Goal: Transaction & Acquisition: Book appointment/travel/reservation

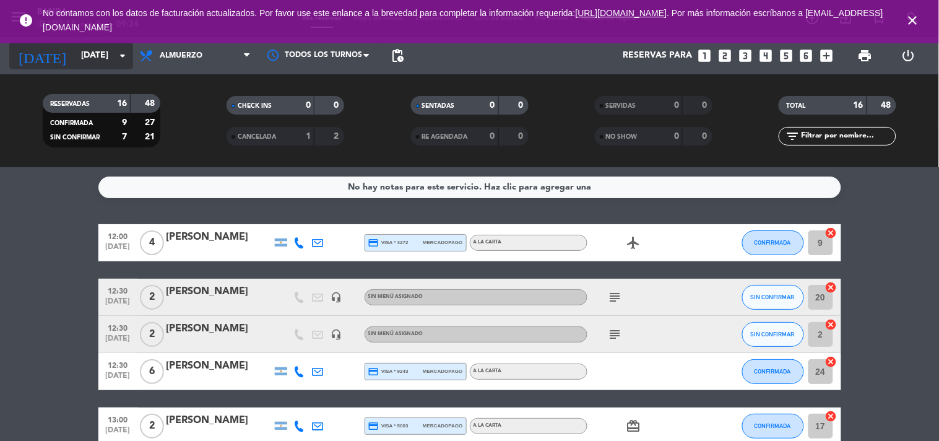
click at [94, 59] on input "[DATE]" at bounding box center [134, 56] width 118 height 22
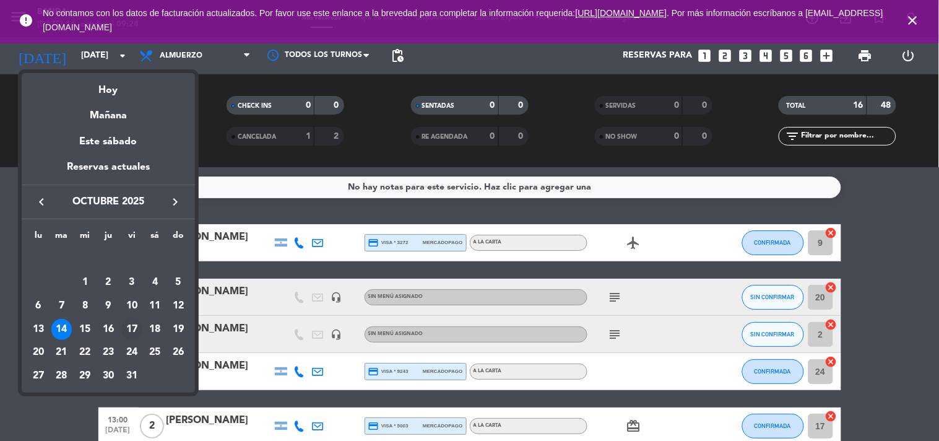
click at [139, 323] on div "17" at bounding box center [131, 329] width 21 height 21
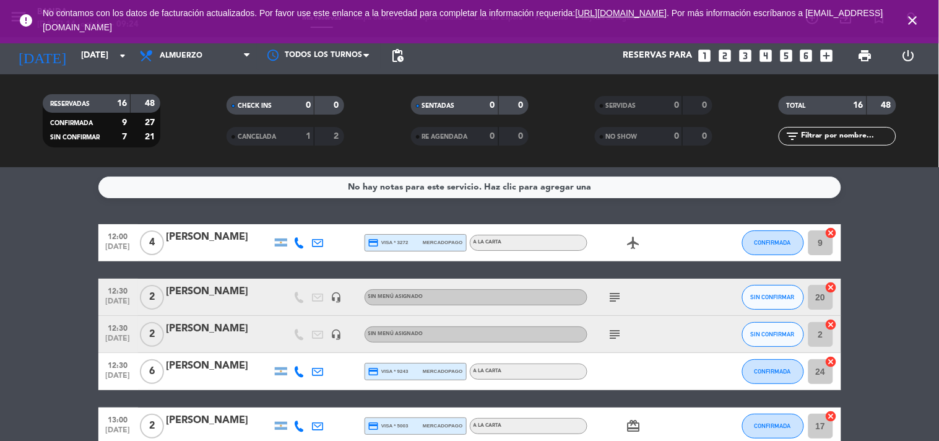
type input "[DATE]"
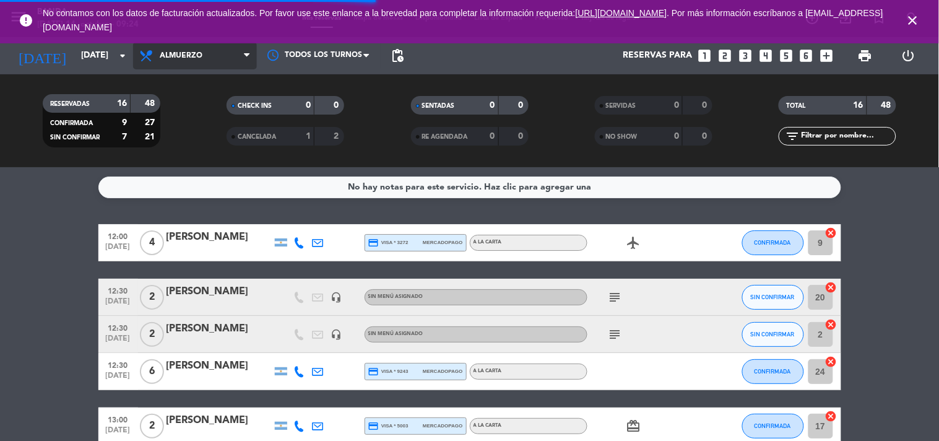
click at [225, 48] on span "Almuerzo" at bounding box center [195, 55] width 124 height 27
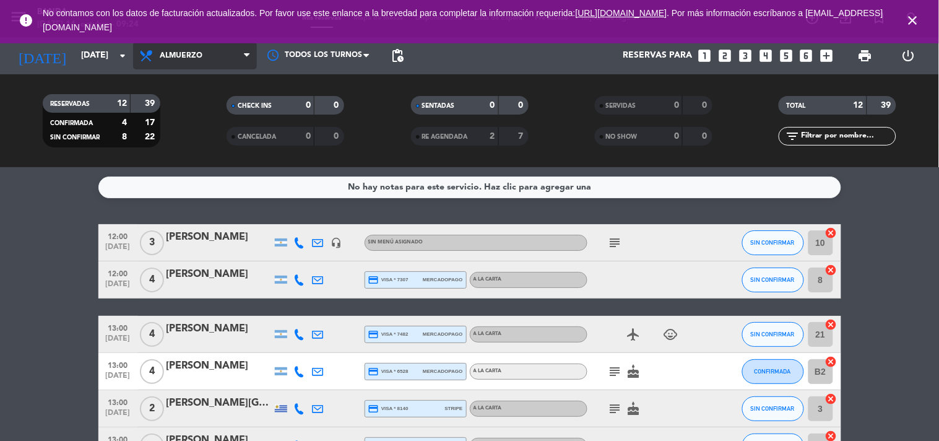
click at [241, 66] on span "Almuerzo" at bounding box center [195, 55] width 124 height 27
click at [193, 138] on div "menu Banda [DATE] 14. octubre - 09:24 Mis reservas Mapa de mesas Disponibilidad…" at bounding box center [469, 83] width 939 height 167
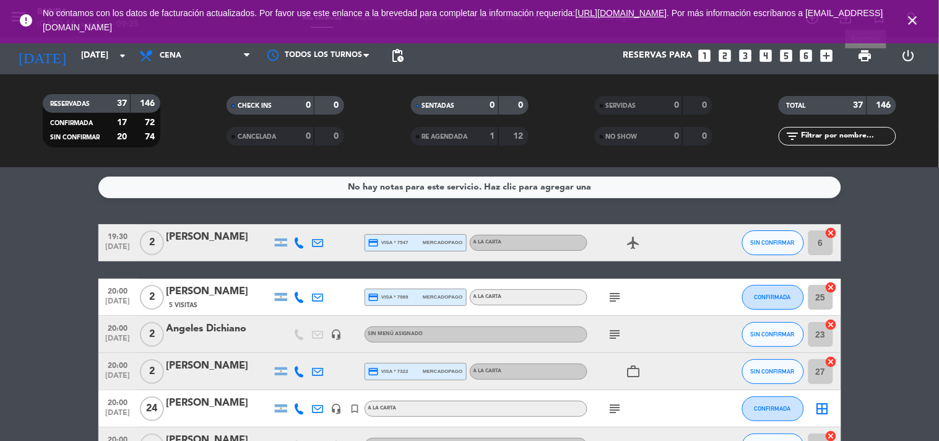
click at [866, 53] on span "print" at bounding box center [865, 55] width 15 height 15
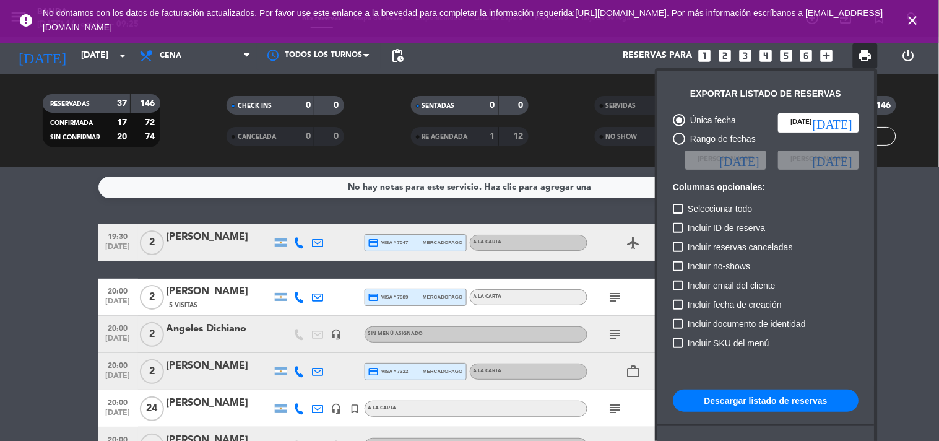
scroll to position [75, 0]
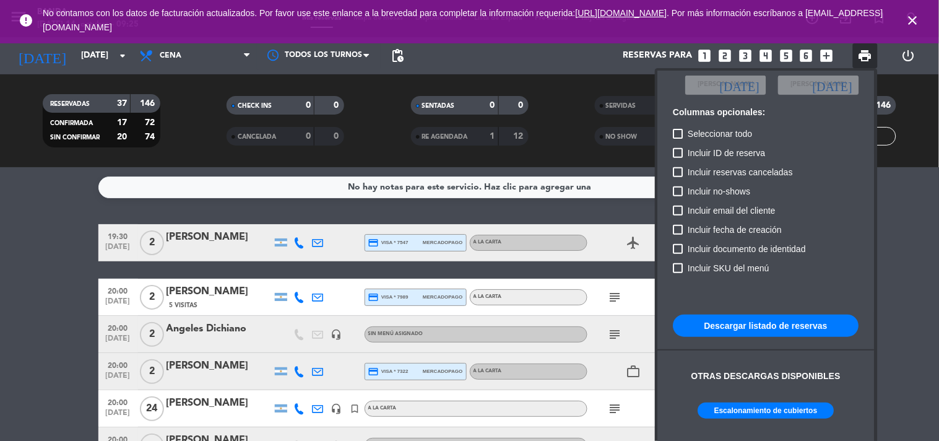
click at [778, 404] on button "Escalonamiento de cubiertos" at bounding box center [766, 410] width 136 height 16
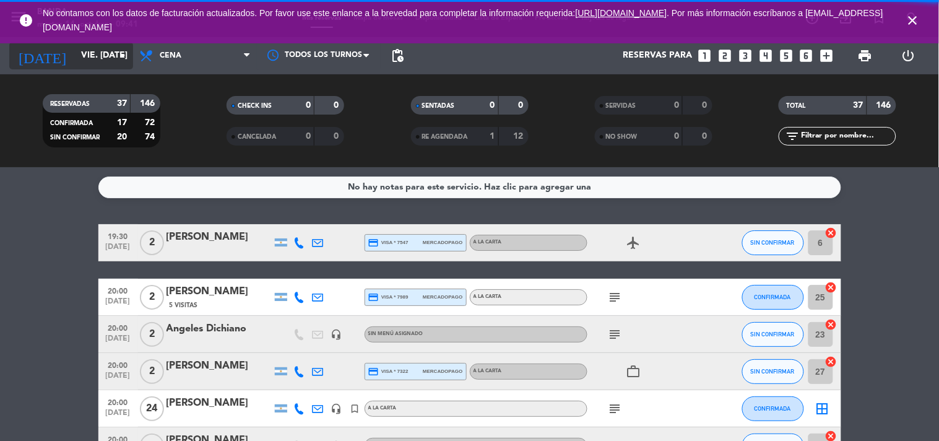
click at [108, 59] on input "vie. [DATE]" at bounding box center [134, 56] width 118 height 22
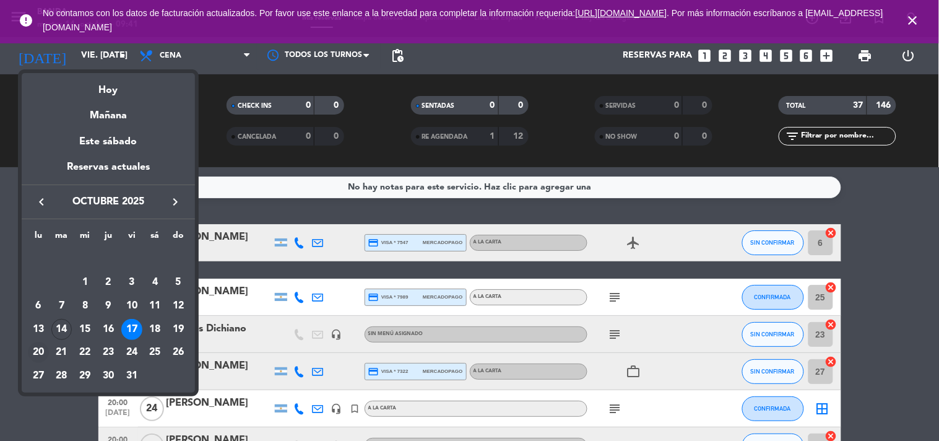
click at [38, 350] on div "20" at bounding box center [38, 352] width 21 height 21
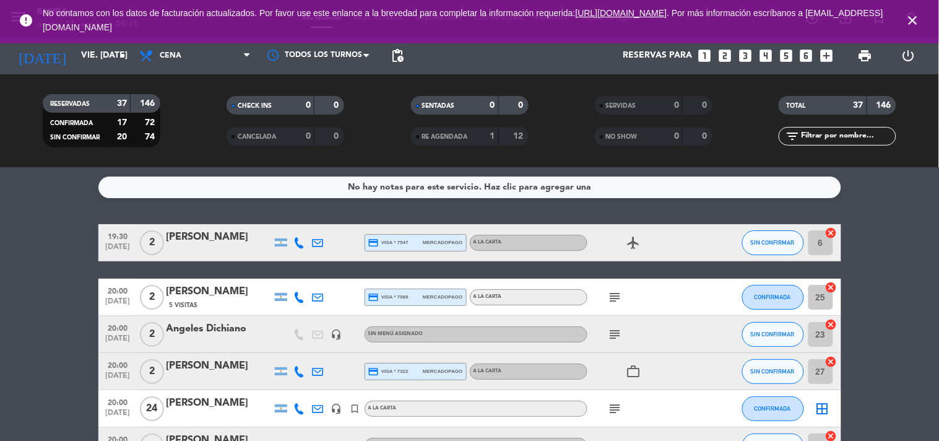
type input "lun. [DATE]"
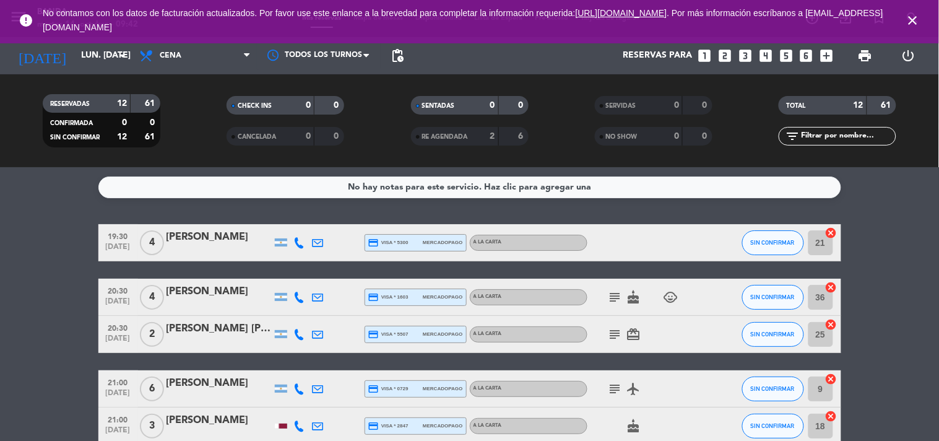
click at [724, 53] on icon "looks_two" at bounding box center [725, 56] width 16 height 16
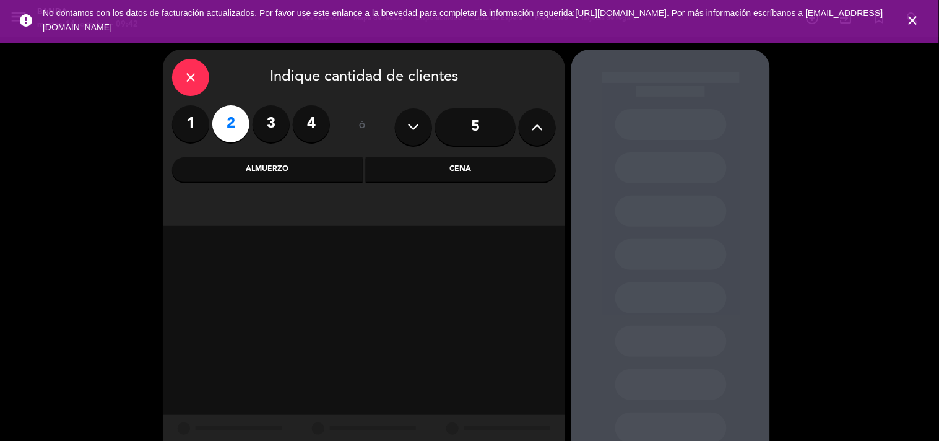
click at [298, 170] on div "Almuerzo" at bounding box center [267, 169] width 191 height 25
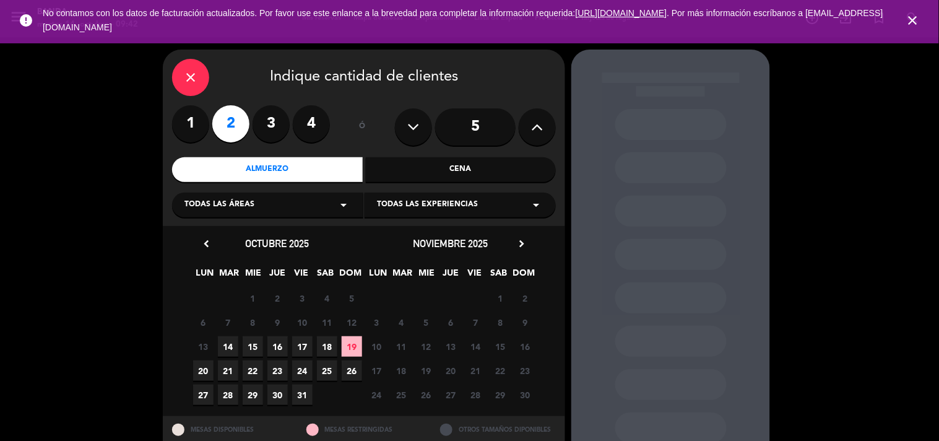
click at [227, 345] on span "14" at bounding box center [228, 346] width 20 height 20
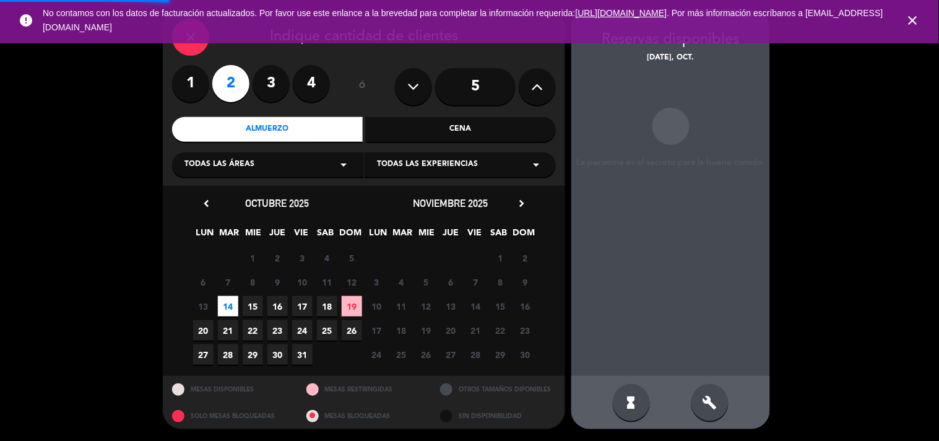
click at [227, 345] on div "chevron_left octubre 2025 LUN MAR MIE JUE VIE SAB DOM 29 30 1 2 3 4 5 6 7 8 9 1…" at bounding box center [277, 280] width 173 height 171
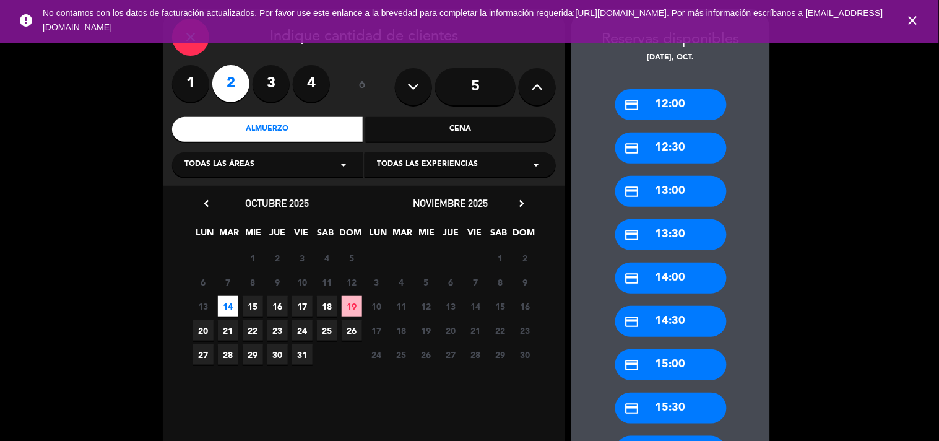
click at [716, 395] on div "credit_card 15:30" at bounding box center [670, 408] width 111 height 31
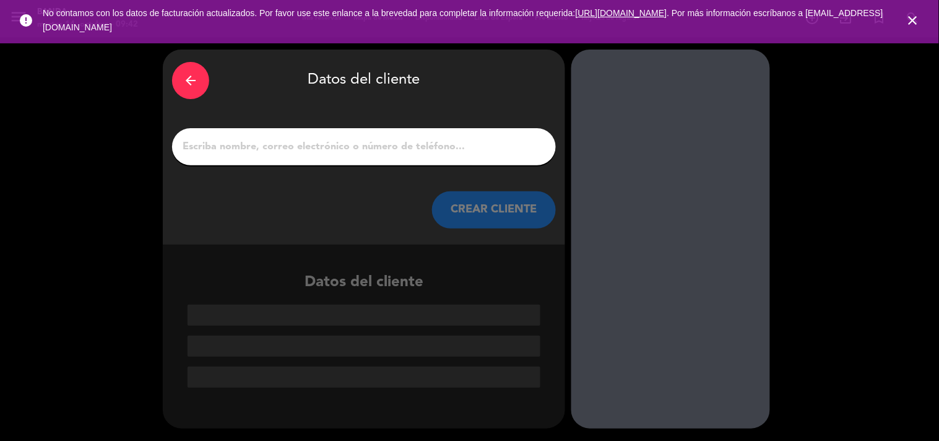
click at [193, 71] on div "arrow_back" at bounding box center [190, 80] width 37 height 37
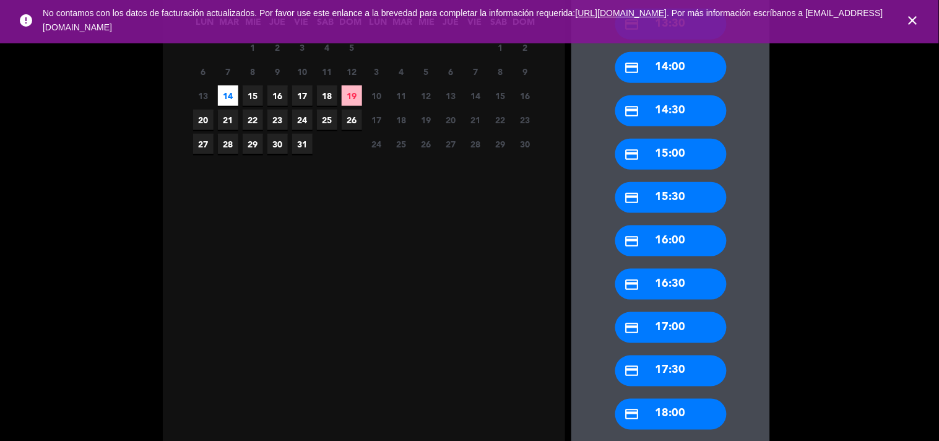
scroll to position [317, 0]
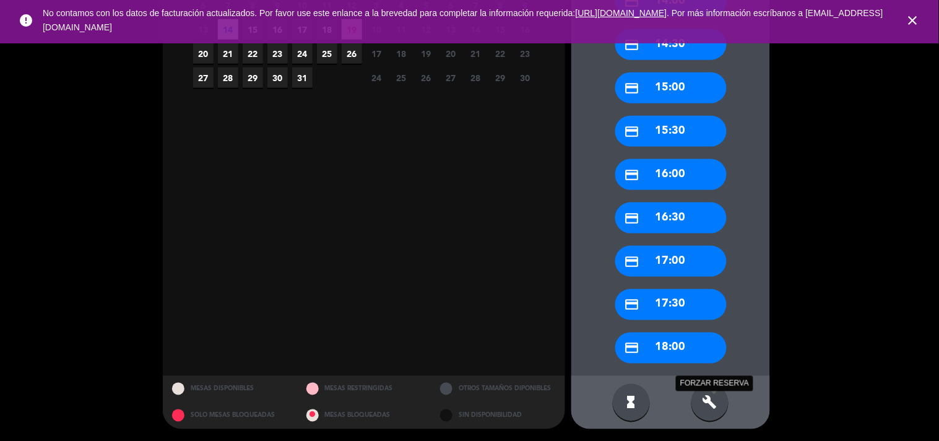
click at [715, 405] on icon "build" at bounding box center [710, 402] width 15 height 15
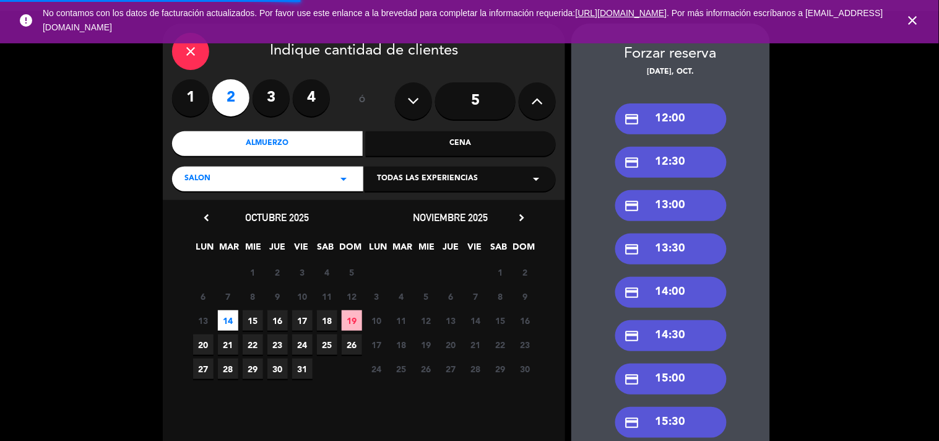
scroll to position [0, 0]
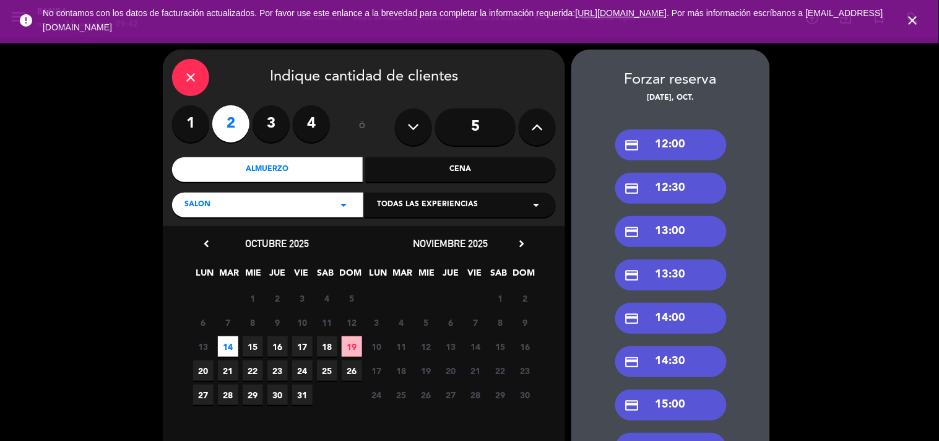
click at [679, 355] on div "credit_card 14:30" at bounding box center [670, 361] width 111 height 31
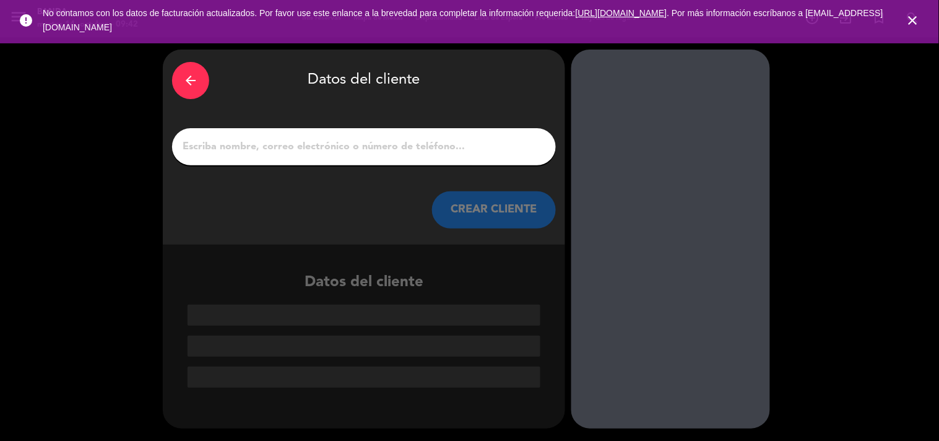
click at [342, 152] on input "1" at bounding box center [363, 146] width 365 height 17
paste input "María Florencia Giménez"
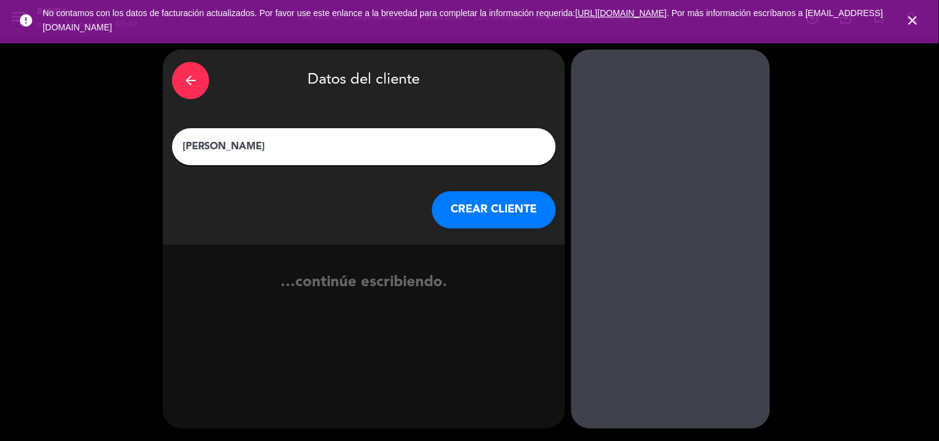
type input "María Florencia Giménez"
click at [503, 214] on button "CREAR CLIENTE" at bounding box center [494, 209] width 124 height 37
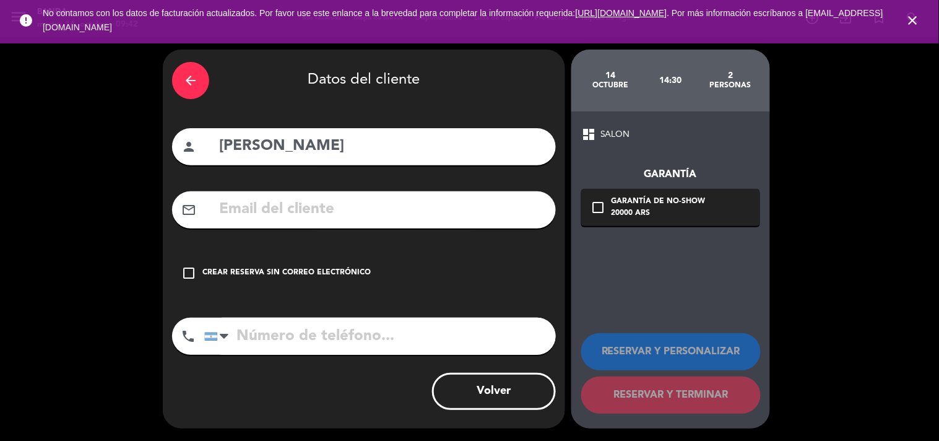
click at [294, 199] on input "text" at bounding box center [382, 209] width 329 height 25
paste input "florenciagimenezml@gmail.com"
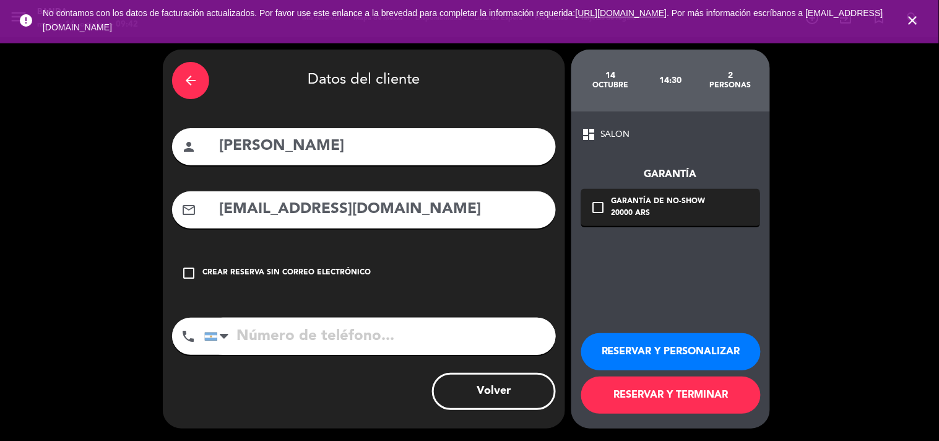
type input "florenciagimenezml@gmail.com"
click at [331, 334] on input "tel" at bounding box center [380, 336] width 352 height 37
click at [387, 323] on input "tel" at bounding box center [380, 336] width 352 height 37
paste input "54 9 11 4424-1920"
type input "54 9 11 4424-1920"
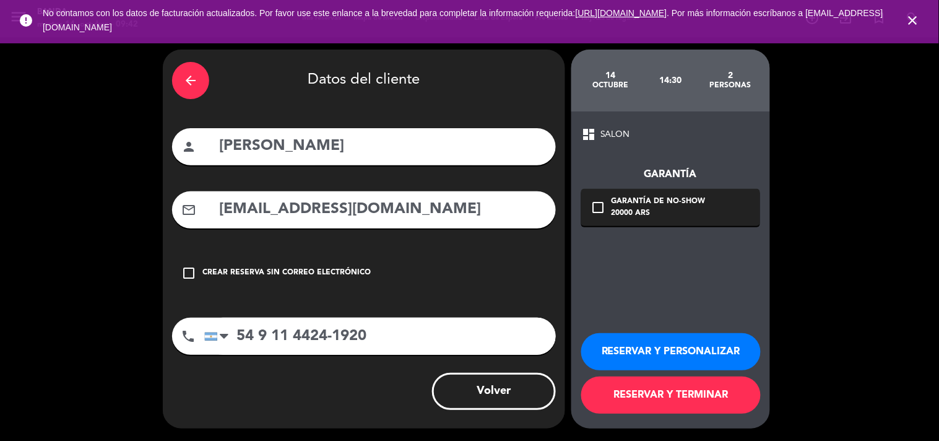
click at [691, 391] on button "RESERVAR Y TERMINAR" at bounding box center [671, 394] width 180 height 37
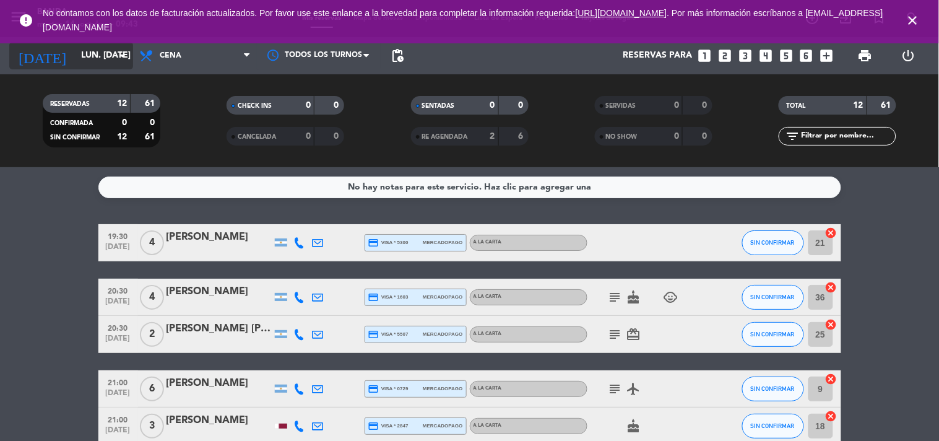
click at [108, 60] on input "lun. 20 oct." at bounding box center [134, 56] width 118 height 22
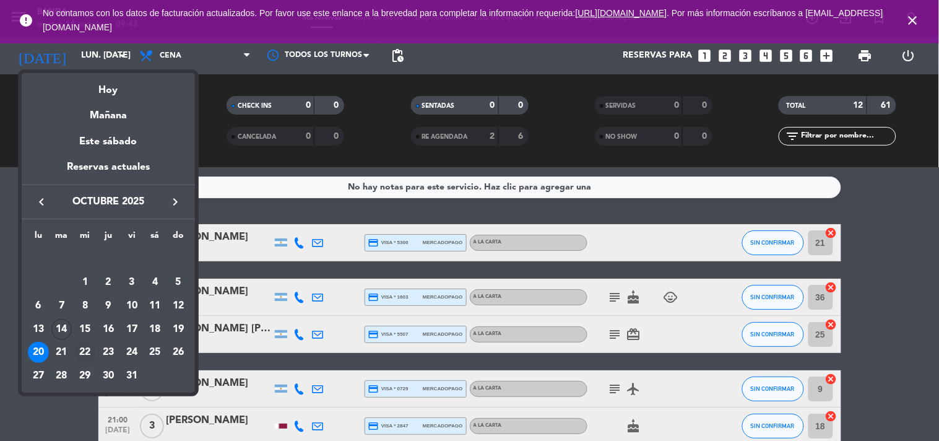
click at [89, 353] on div "22" at bounding box center [84, 352] width 21 height 21
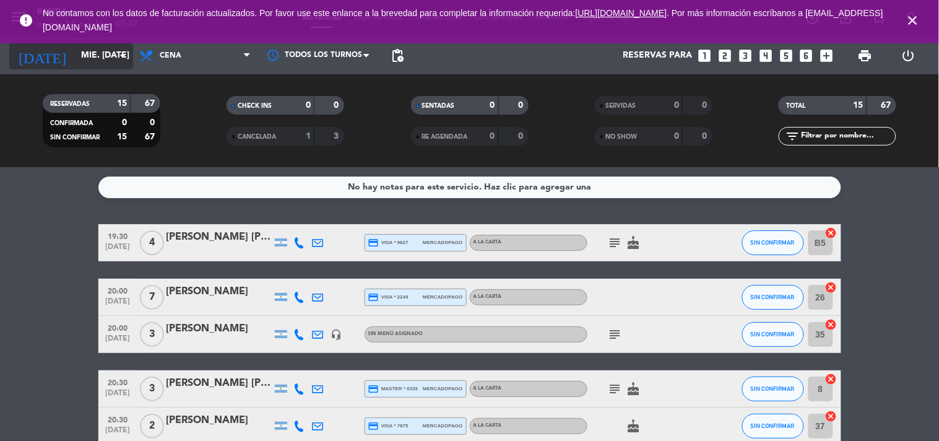
click at [113, 58] on input "mié. 22 oct." at bounding box center [134, 56] width 118 height 22
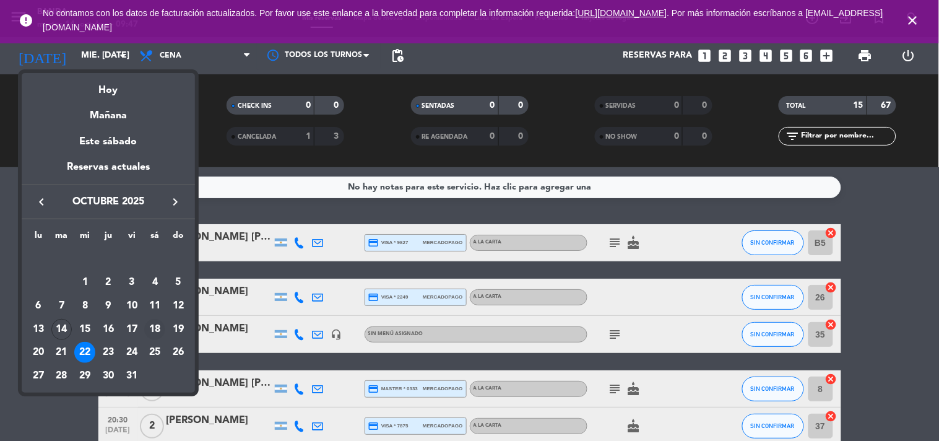
click at [156, 327] on div "18" at bounding box center [154, 329] width 21 height 21
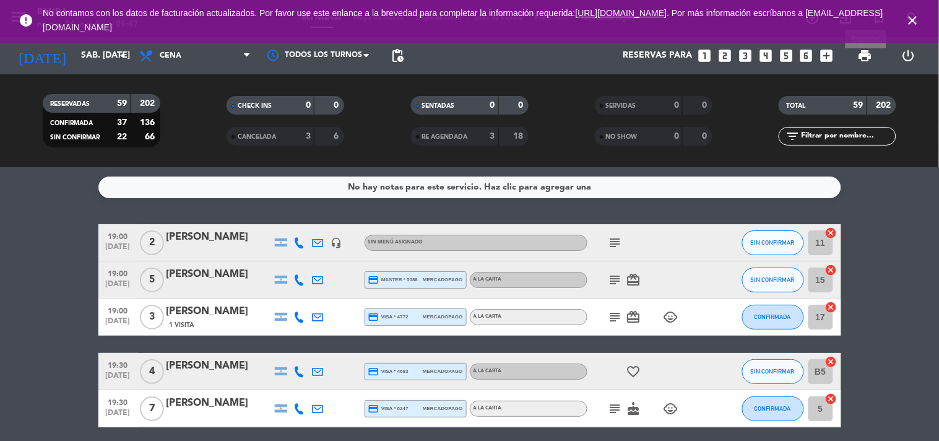
click at [861, 61] on span "print" at bounding box center [865, 55] width 15 height 15
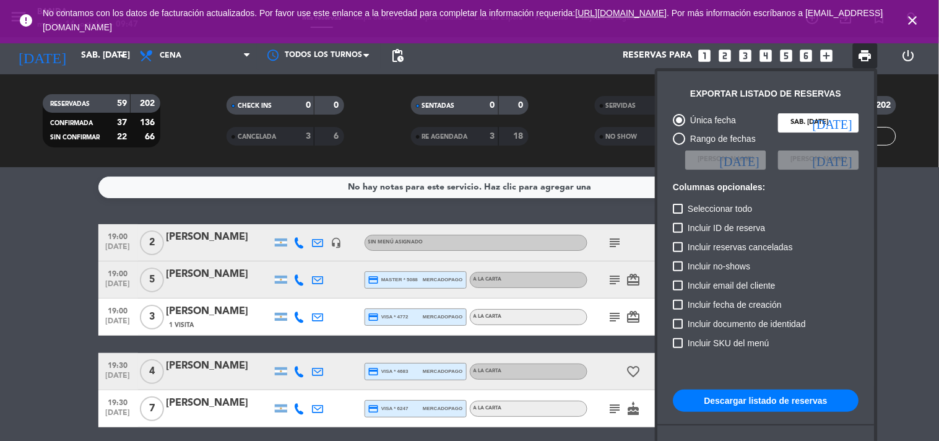
scroll to position [75, 0]
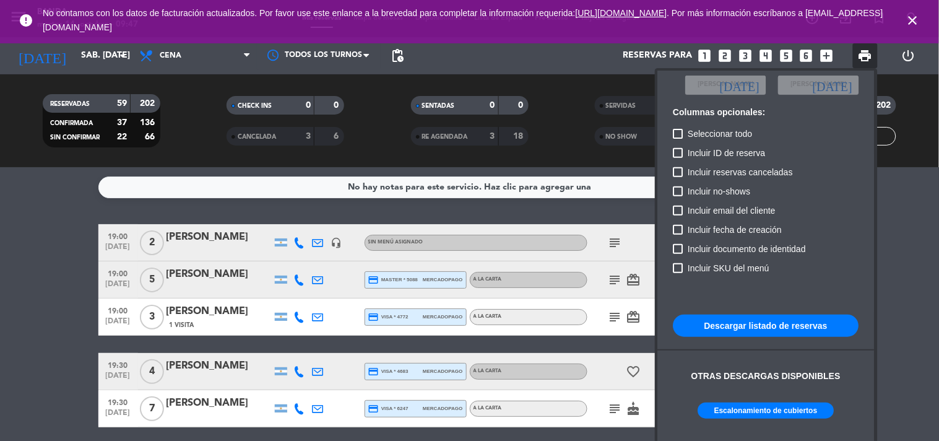
click at [770, 409] on button "Escalonamiento de cubiertos" at bounding box center [766, 410] width 136 height 16
click at [128, 60] on div at bounding box center [469, 220] width 939 height 441
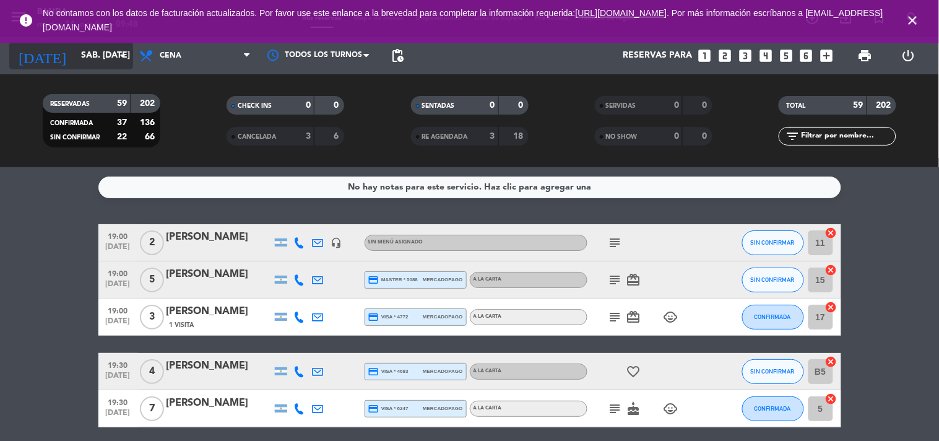
click at [115, 53] on icon "arrow_drop_down" at bounding box center [122, 55] width 15 height 15
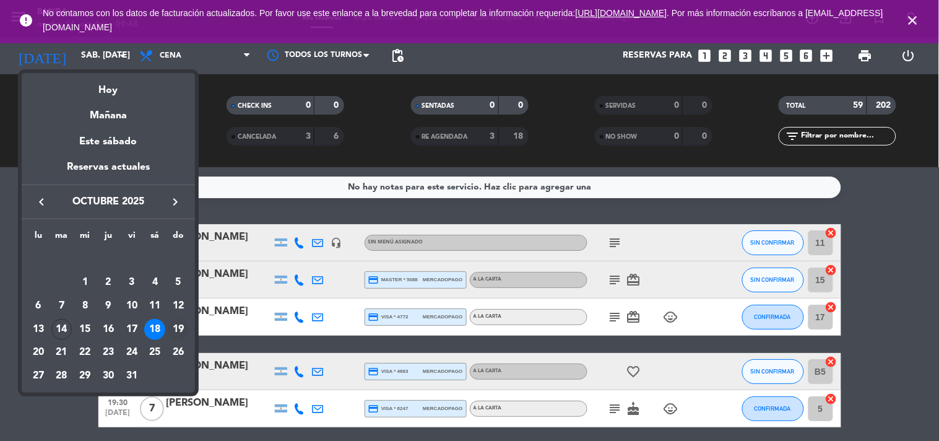
click at [168, 326] on div "19" at bounding box center [178, 329] width 21 height 21
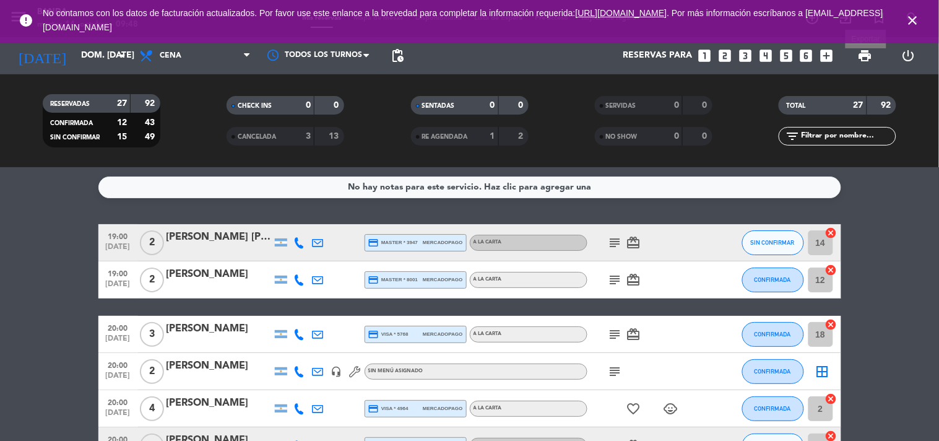
click at [864, 54] on span "print" at bounding box center [865, 55] width 15 height 15
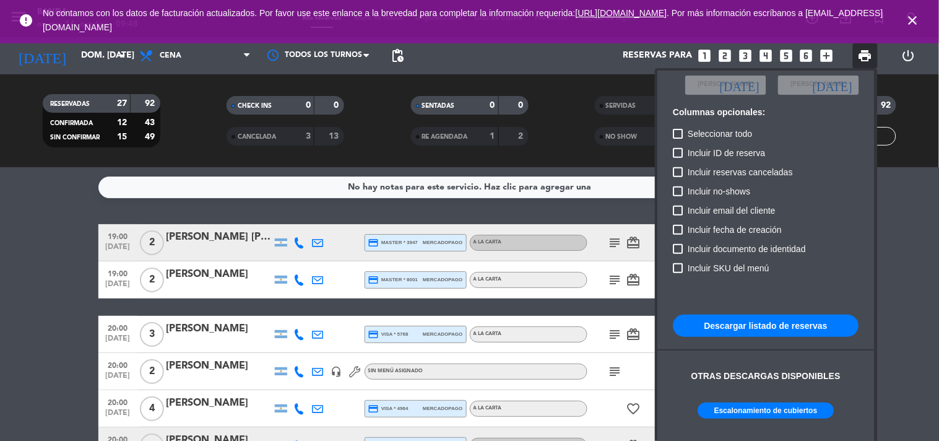
click at [762, 409] on button "Escalonamiento de cubiertos" at bounding box center [766, 410] width 136 height 16
click at [119, 53] on div at bounding box center [469, 220] width 939 height 441
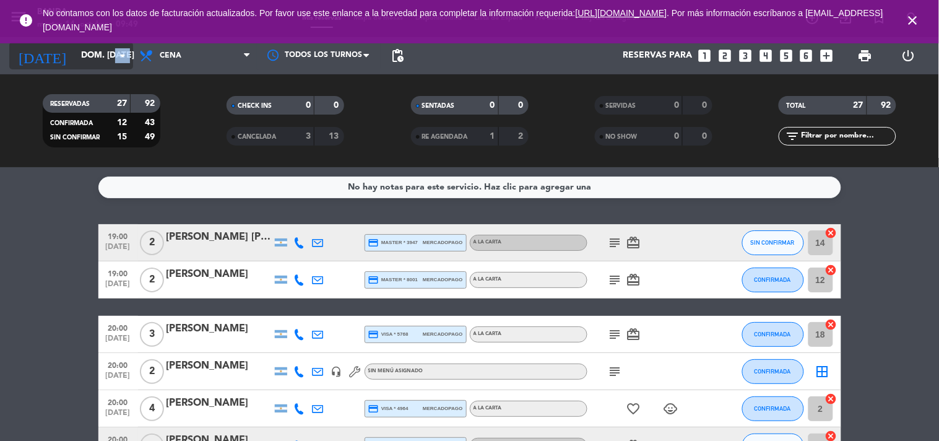
click at [119, 53] on icon "arrow_drop_down" at bounding box center [122, 55] width 15 height 15
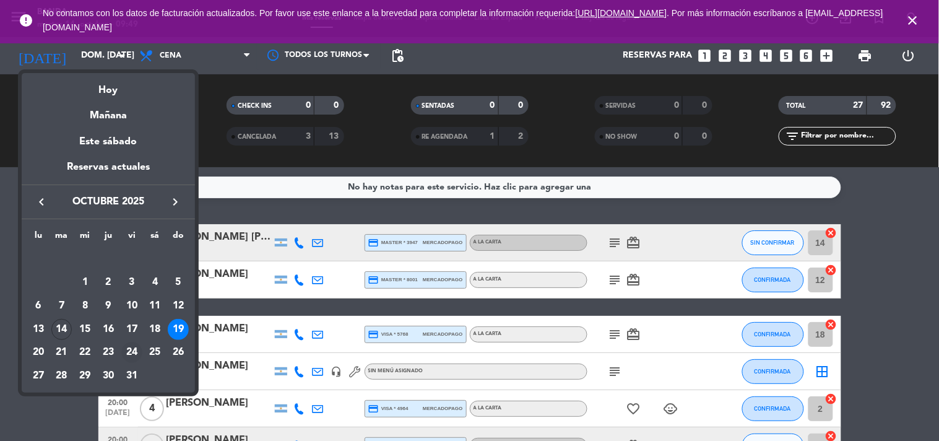
click at [131, 352] on div "24" at bounding box center [131, 352] width 21 height 21
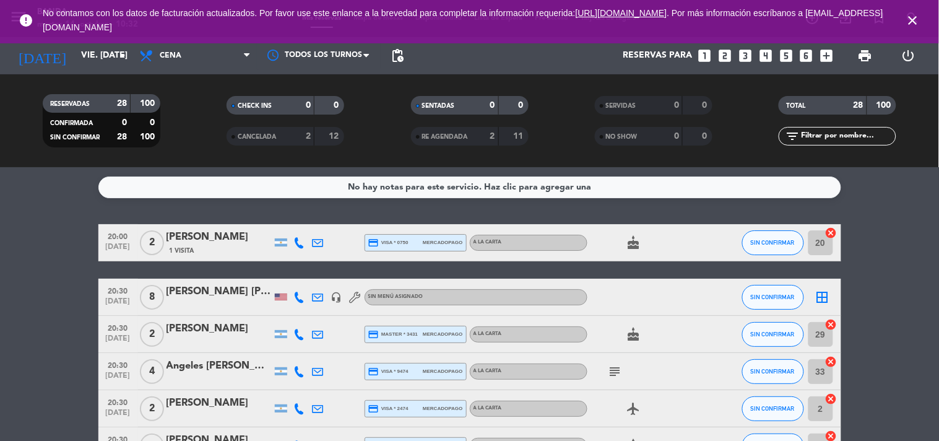
click at [680, 213] on div "No hay notas para este servicio. Haz clic para agregar una 20:00 oct. 24 2 Agos…" at bounding box center [469, 304] width 939 height 274
click at [79, 47] on input "vie. 24 oct." at bounding box center [134, 56] width 118 height 22
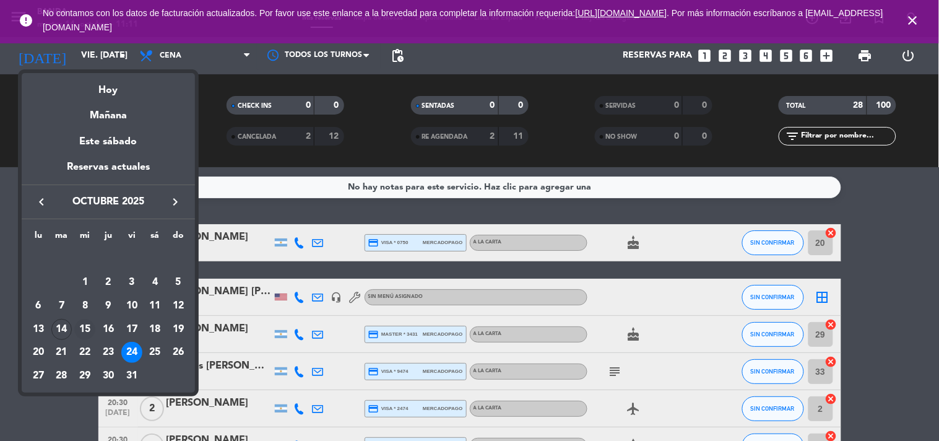
click at [87, 329] on div "15" at bounding box center [84, 329] width 21 height 21
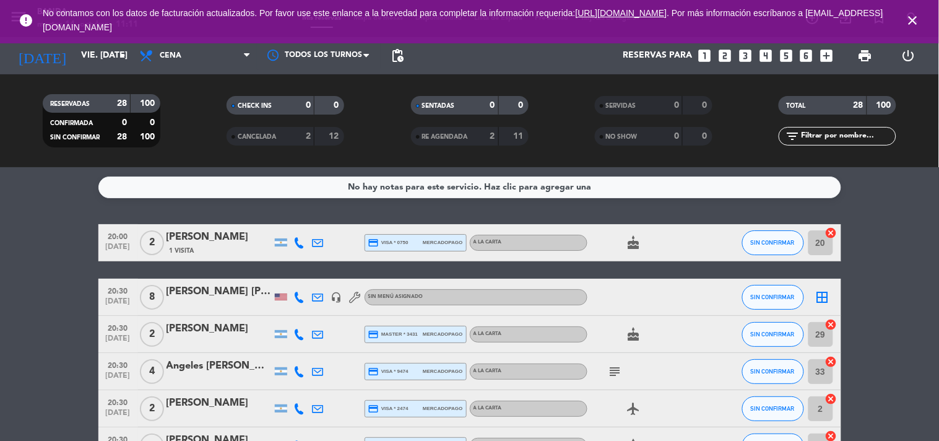
type input "mié. 15 oct."
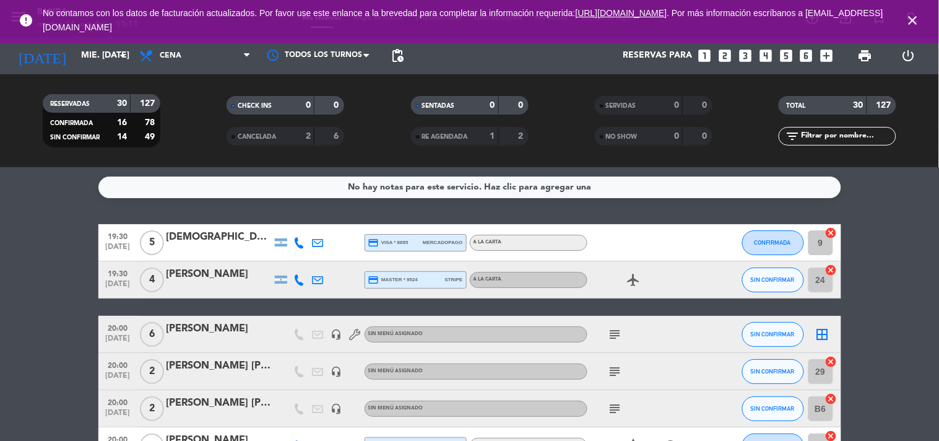
click at [187, 56] on span "Cena" at bounding box center [195, 55] width 124 height 27
click at [190, 110] on div "menu Banda martes 14. octubre - 11:11 Mis reservas Mapa de mesas Disponibilidad…" at bounding box center [469, 83] width 939 height 167
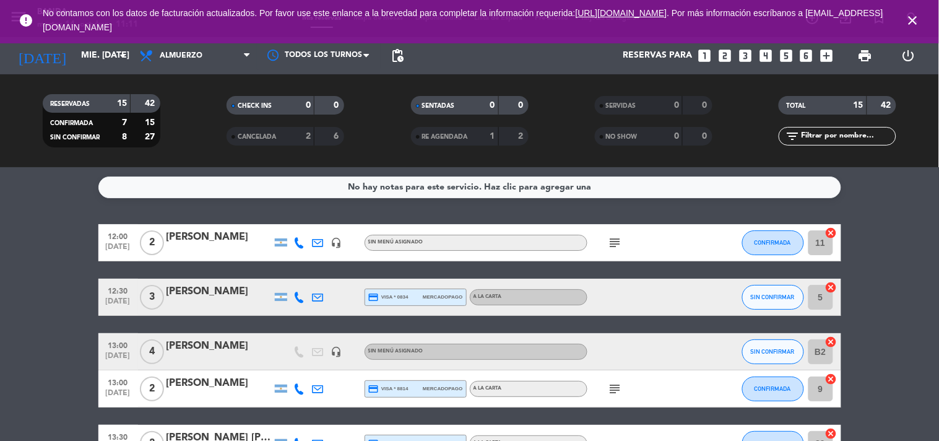
click at [728, 58] on icon "looks_two" at bounding box center [725, 56] width 16 height 16
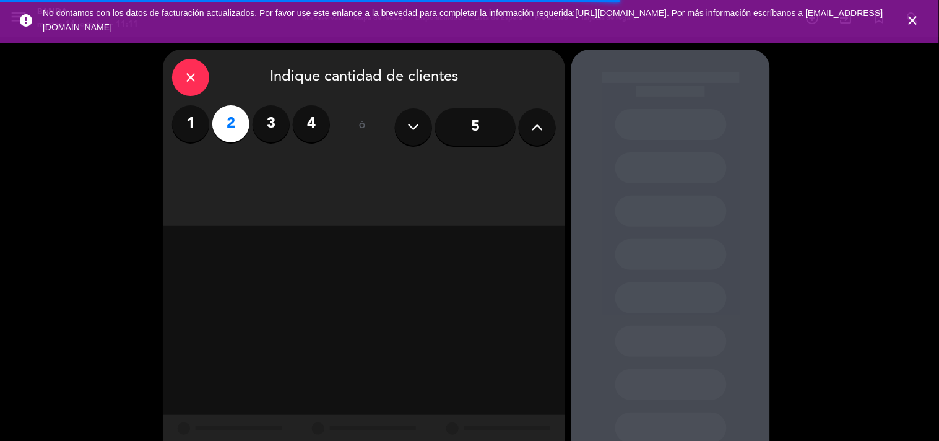
click at [318, 111] on label "4" at bounding box center [311, 123] width 37 height 37
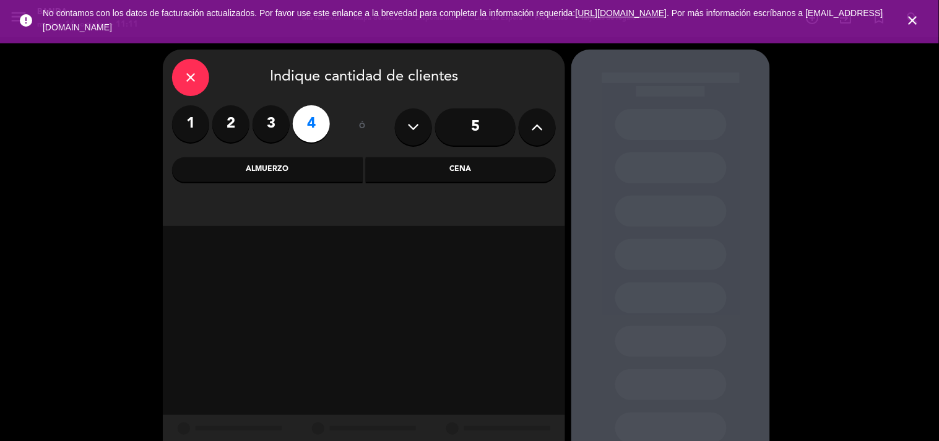
click at [286, 176] on div "Almuerzo" at bounding box center [267, 169] width 191 height 25
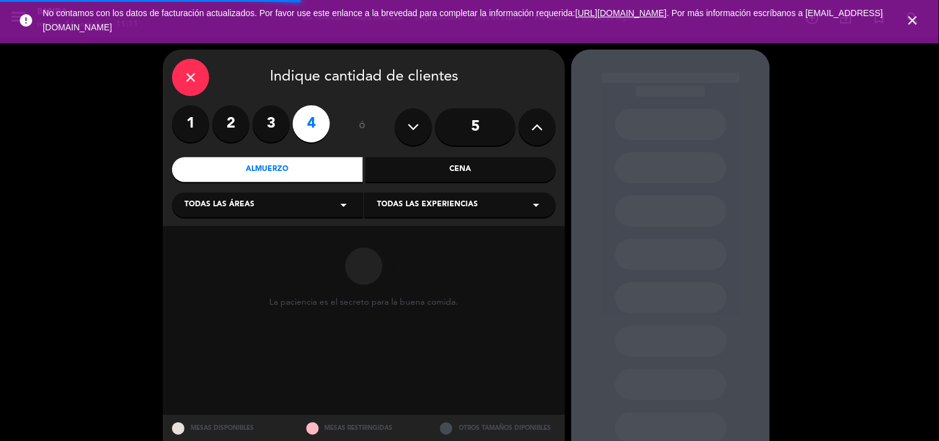
scroll to position [39, 0]
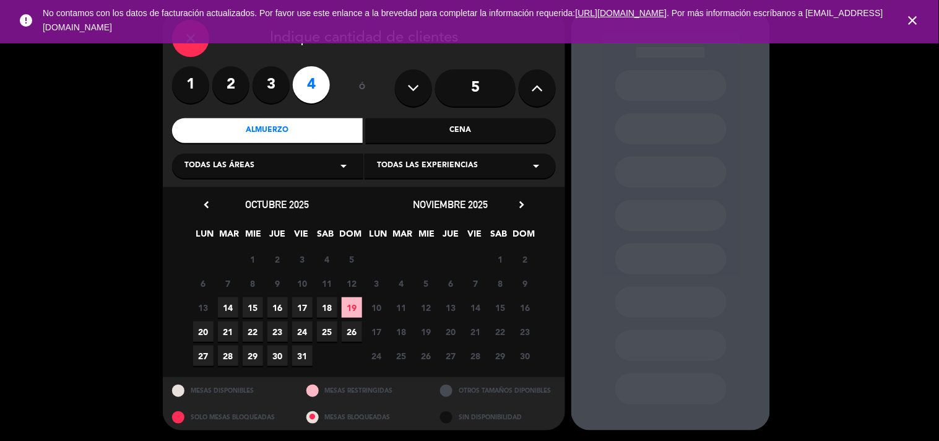
click at [233, 308] on span "14" at bounding box center [228, 307] width 20 height 20
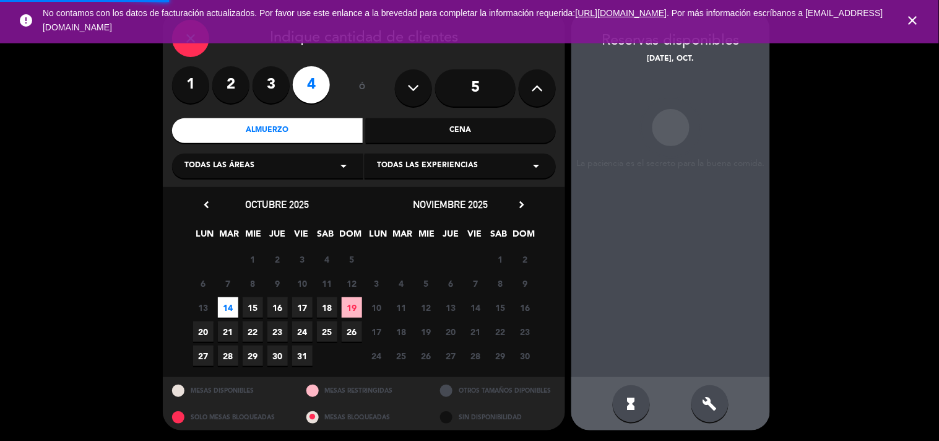
scroll to position [40, 0]
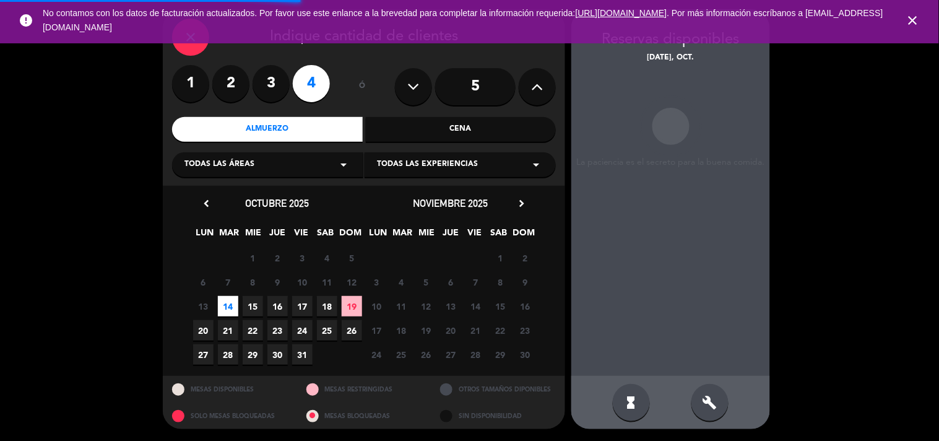
click at [246, 307] on span "15" at bounding box center [253, 306] width 20 height 20
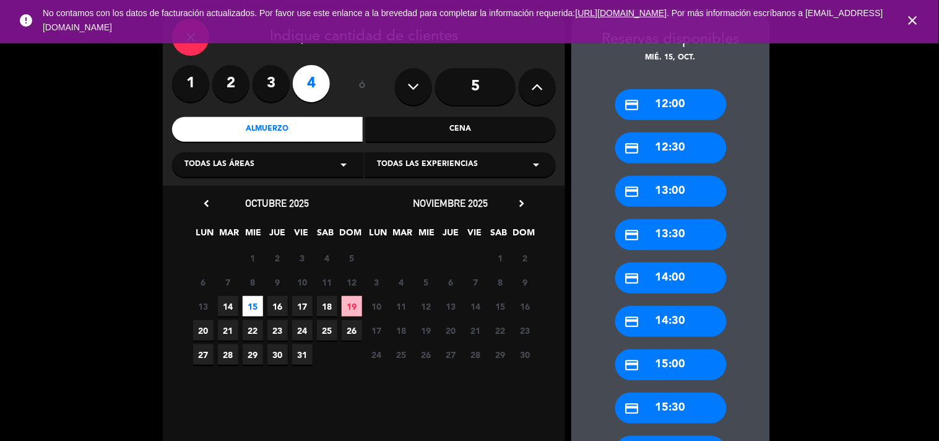
click at [666, 248] on div "credit_card 13:30" at bounding box center [670, 234] width 111 height 31
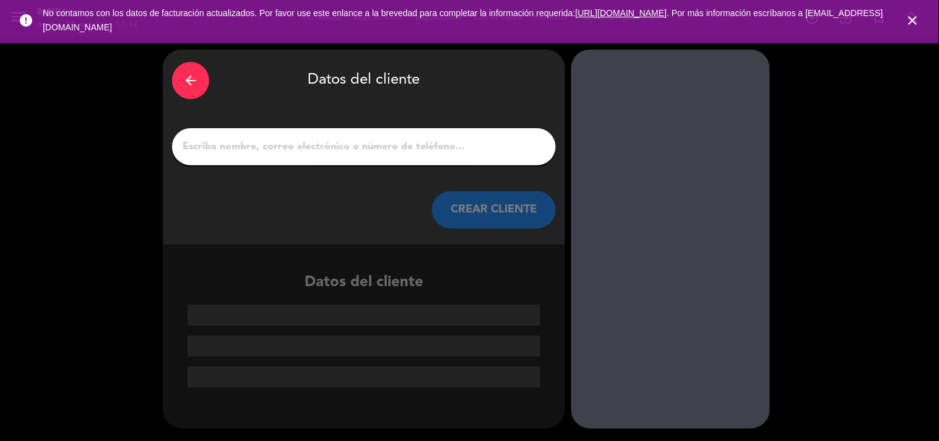
scroll to position [0, 0]
click at [414, 152] on input "1" at bounding box center [363, 146] width 365 height 17
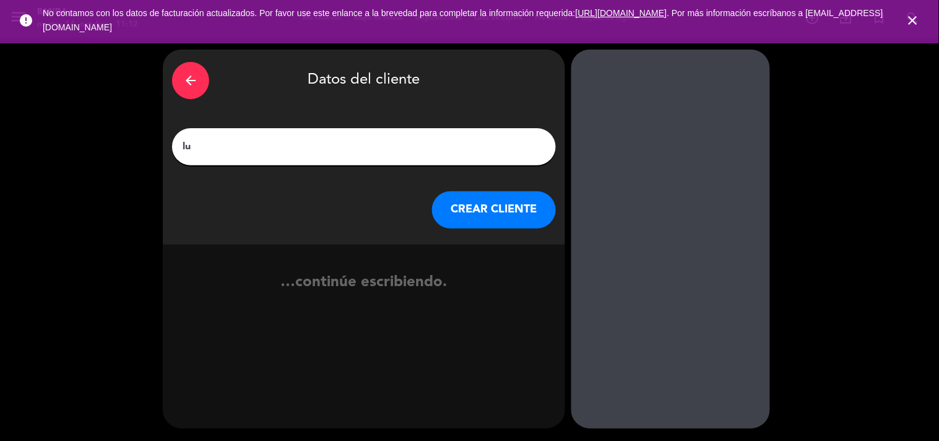
type input "l"
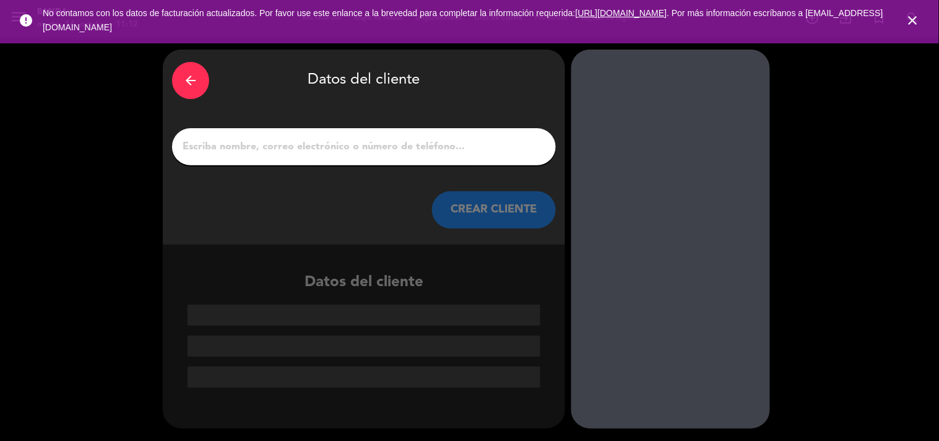
paste input "Luciano Ossola"
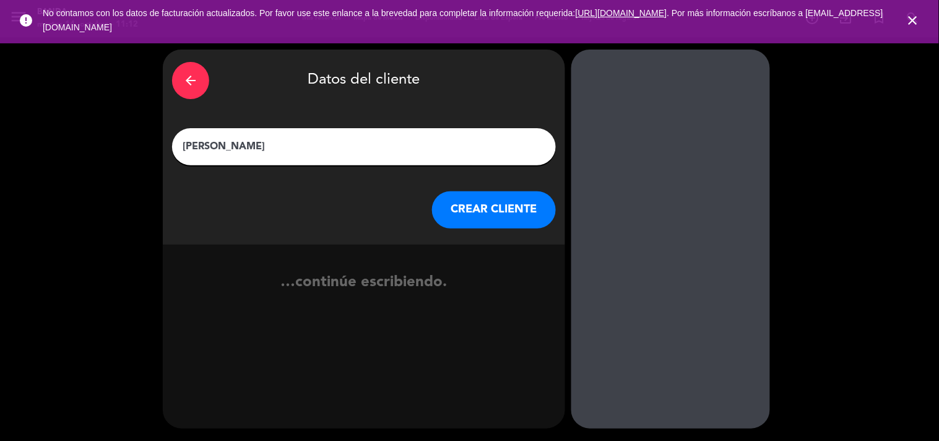
type input "Luciano Ossola"
click at [503, 217] on button "CREAR CLIENTE" at bounding box center [494, 209] width 124 height 37
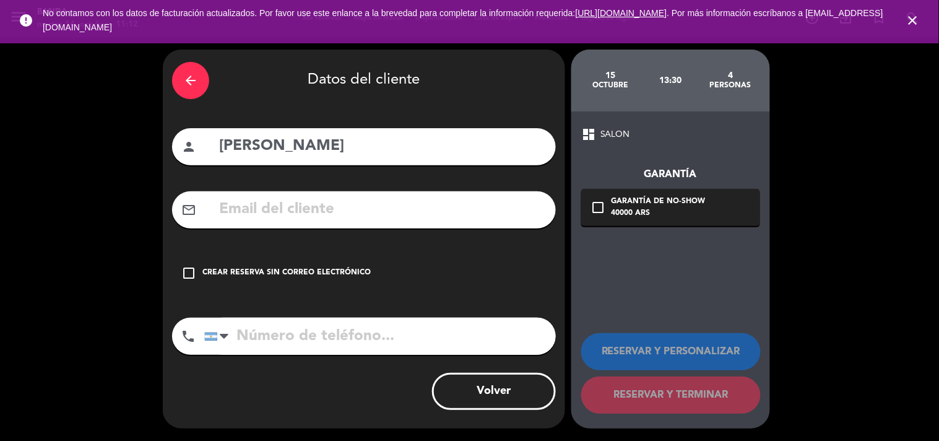
click at [313, 277] on div "Crear reserva sin correo electrónico" at bounding box center [286, 273] width 168 height 12
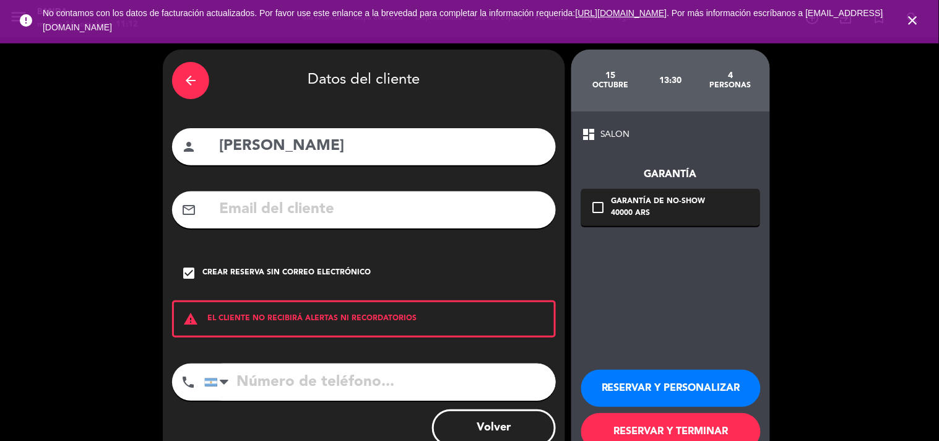
click at [609, 386] on button "RESERVAR Y PERSONALIZAR" at bounding box center [671, 388] width 180 height 37
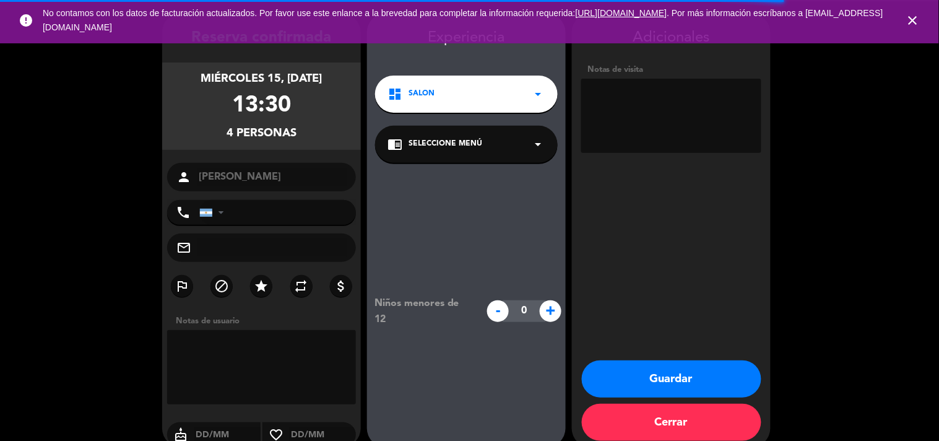
scroll to position [50, 0]
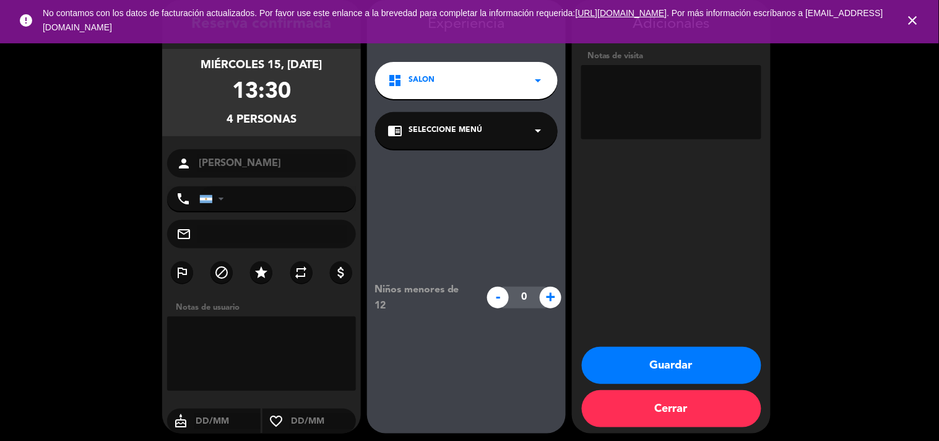
click at [628, 105] on textarea at bounding box center [671, 102] width 180 height 74
click at [614, 85] on textarea at bounding box center [671, 102] width 180 height 74
type textarea "x nico socio - AFUERA"
click at [609, 379] on button "Guardar" at bounding box center [672, 365] width 180 height 37
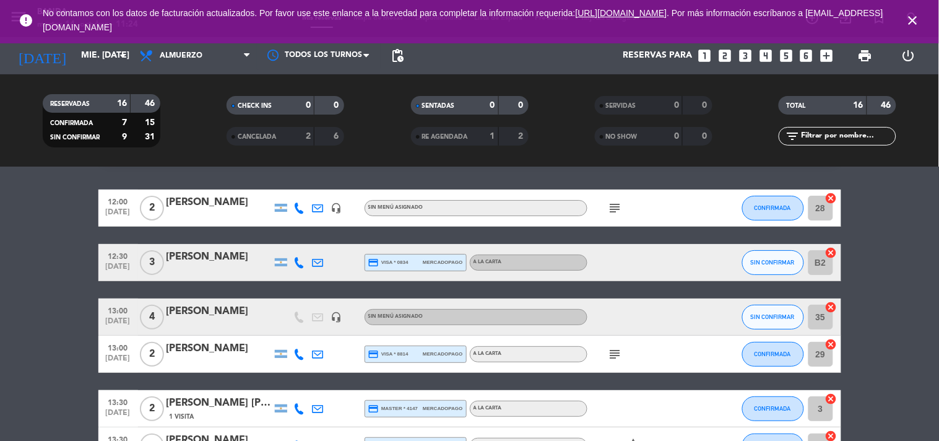
scroll to position [35, 0]
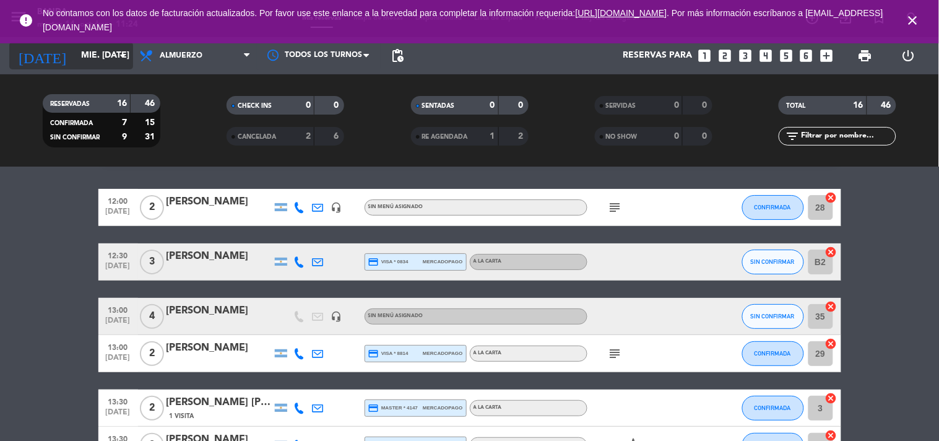
click at [105, 57] on input "mié. 15 oct." at bounding box center [134, 56] width 118 height 22
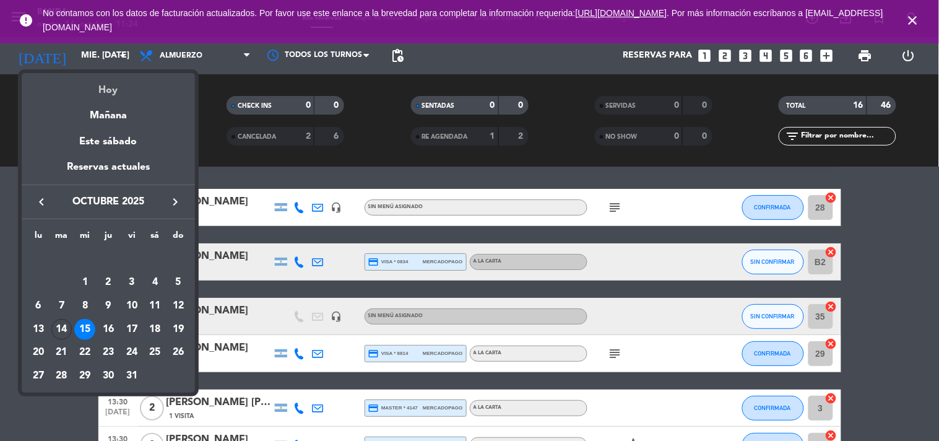
click at [112, 85] on div "Hoy" at bounding box center [108, 85] width 173 height 25
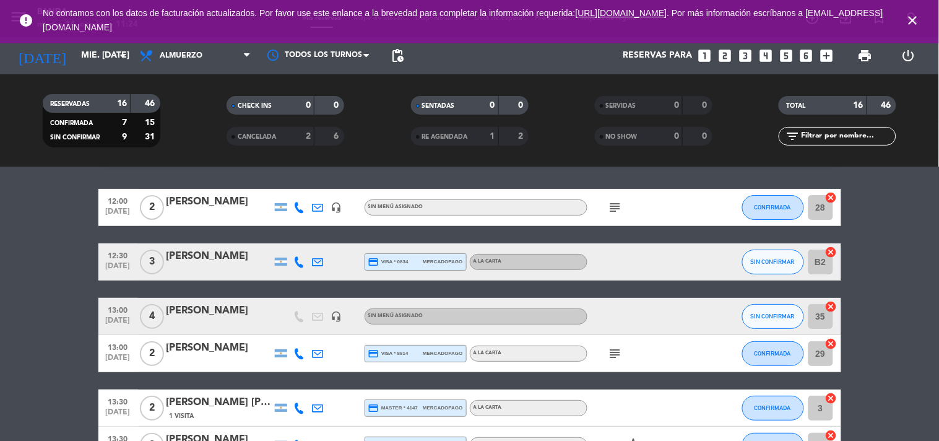
type input "[DATE]"
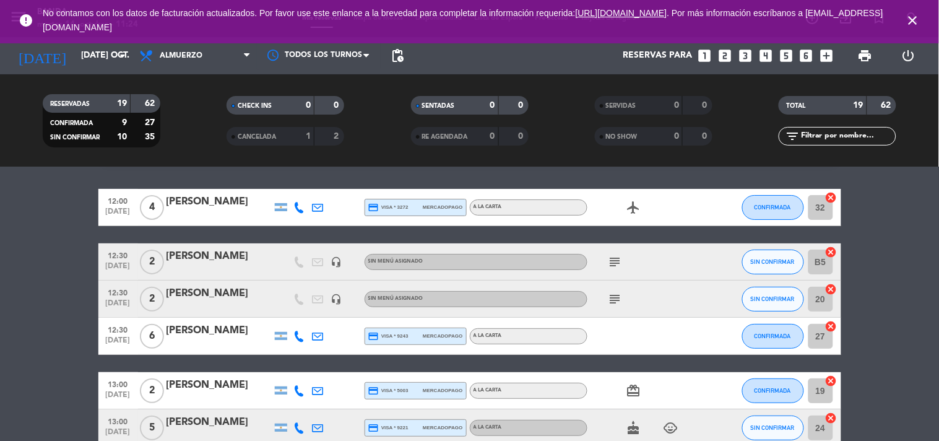
scroll to position [44, 0]
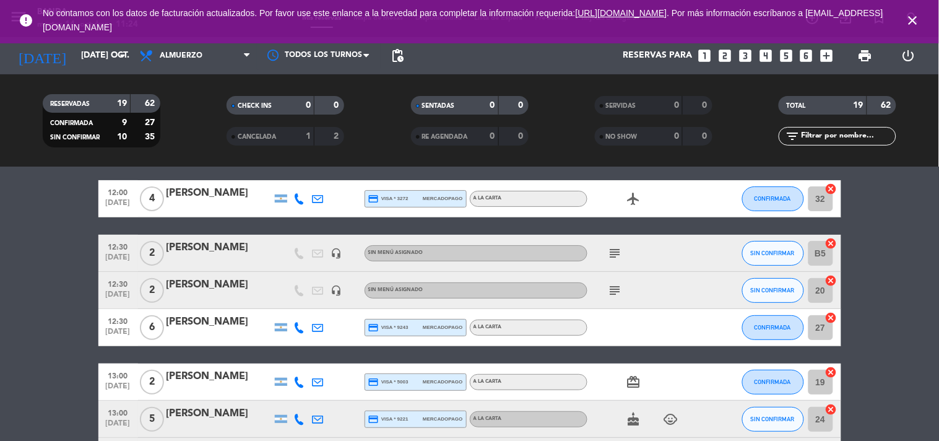
click at [620, 251] on icon "subject" at bounding box center [615, 253] width 15 height 15
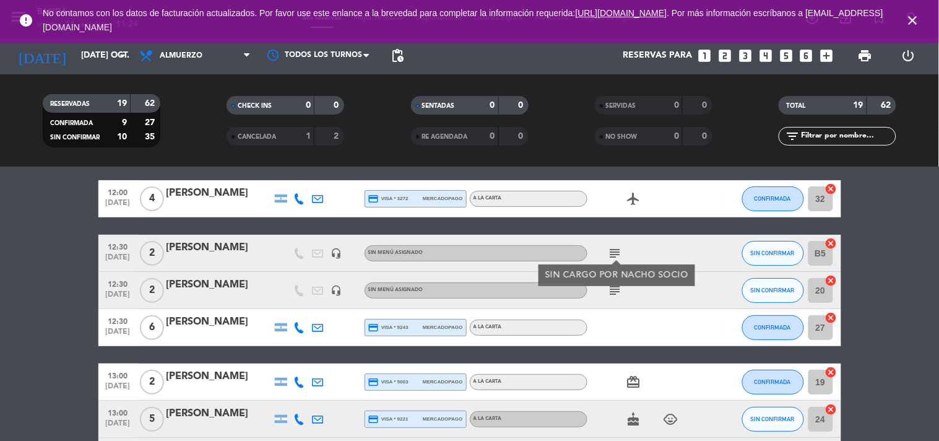
click at [616, 293] on icon "subject" at bounding box center [615, 290] width 15 height 15
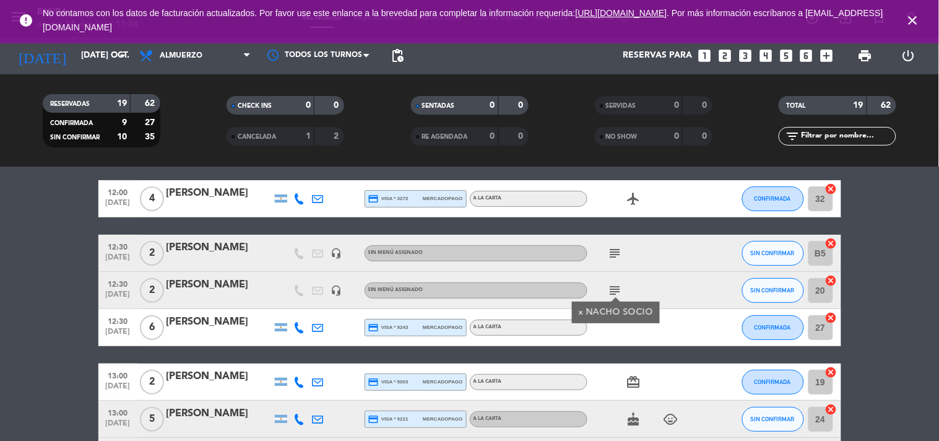
click at [201, 292] on div "[PERSON_NAME]" at bounding box center [219, 285] width 105 height 16
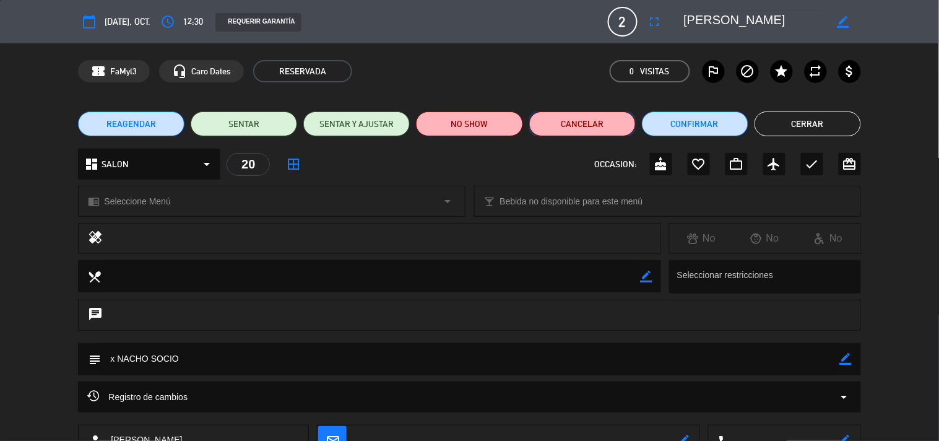
click at [609, 123] on button "Cancelar" at bounding box center [582, 123] width 106 height 25
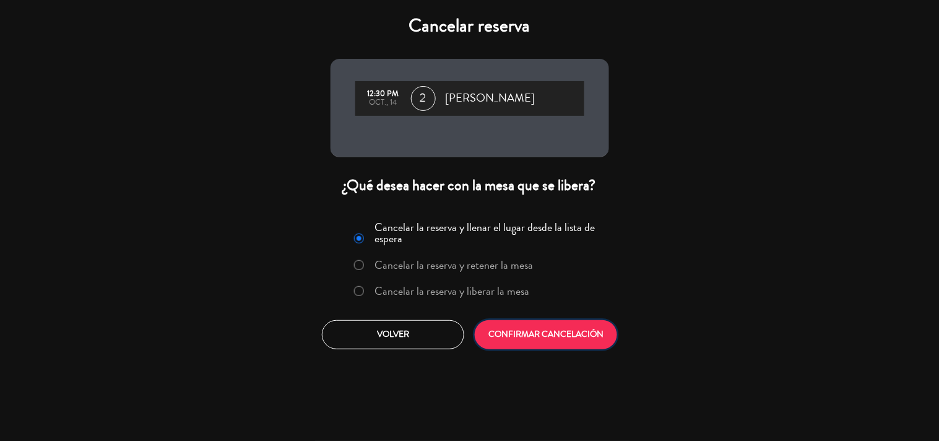
click at [571, 332] on button "CONFIRMAR CANCELACIÓN" at bounding box center [546, 334] width 142 height 29
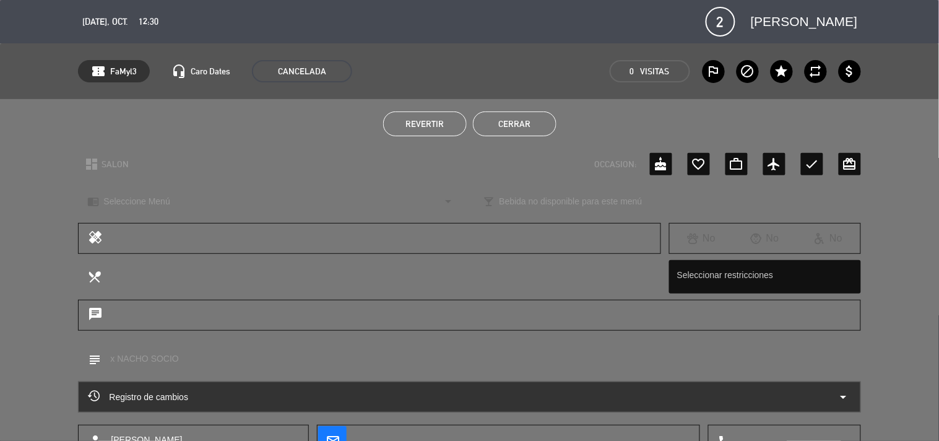
click at [527, 115] on button "Cerrar" at bounding box center [515, 123] width 84 height 25
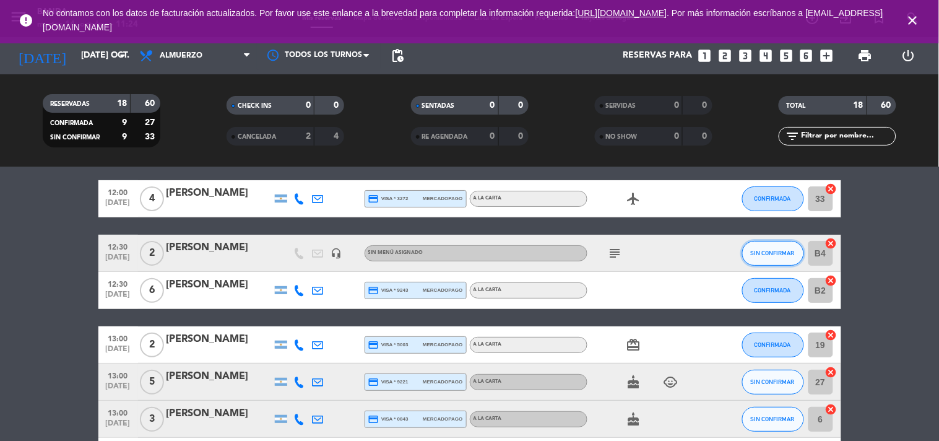
click at [782, 252] on span "SIN CONFIRMAR" at bounding box center [773, 253] width 44 height 7
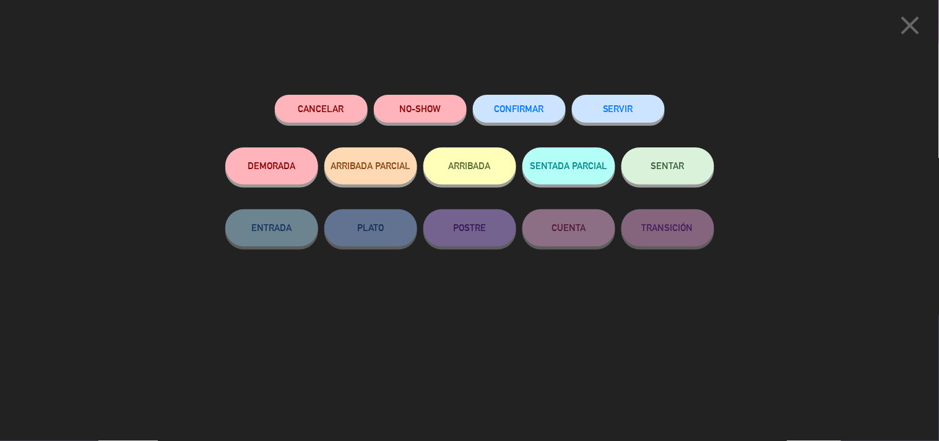
click at [336, 100] on button "Cancelar" at bounding box center [321, 109] width 93 height 28
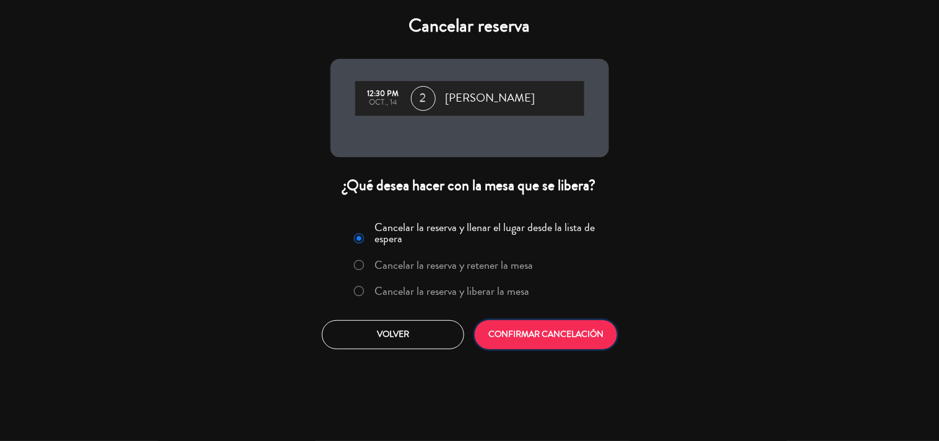
click at [550, 331] on button "CONFIRMAR CANCELACIÓN" at bounding box center [546, 334] width 142 height 29
